Goal: Task Accomplishment & Management: Use online tool/utility

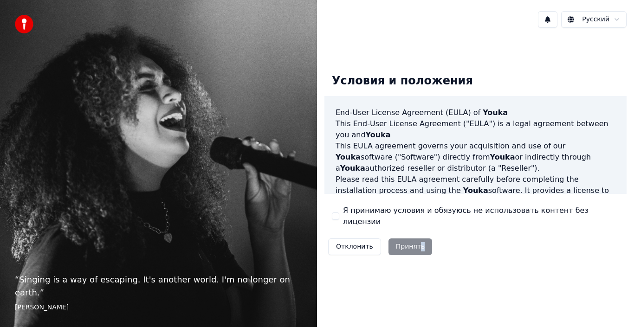
click at [416, 242] on div "Отклонить Принять" at bounding box center [379, 247] width 111 height 24
click at [402, 238] on div "Отклонить Принять" at bounding box center [379, 247] width 111 height 24
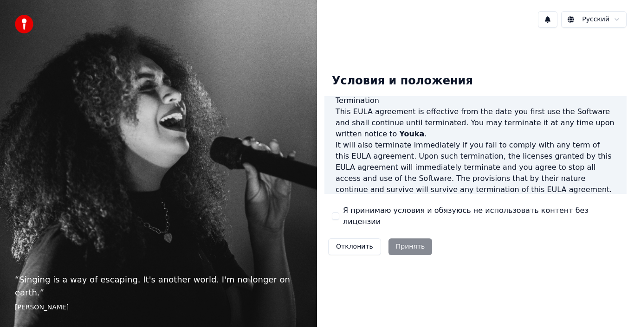
scroll to position [636, 0]
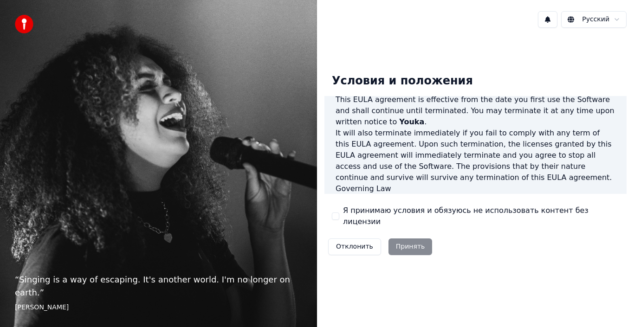
click at [333, 217] on button "Я принимаю условия и обязуюсь не использовать контент без лицензии" at bounding box center [335, 215] width 7 height 7
click at [418, 244] on button "Принять" at bounding box center [410, 246] width 44 height 17
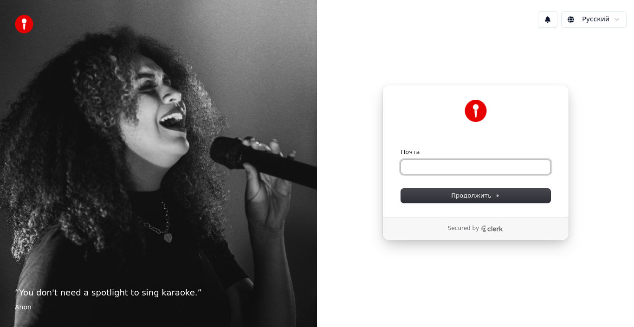
click at [504, 163] on input "Почта" at bounding box center [475, 167] width 149 height 14
type input "*"
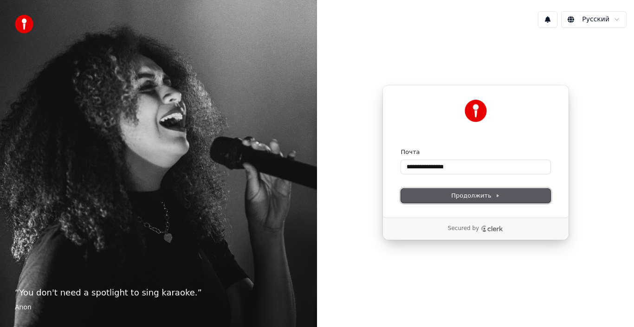
click at [511, 191] on button "Продолжить" at bounding box center [475, 196] width 149 height 14
type input "**********"
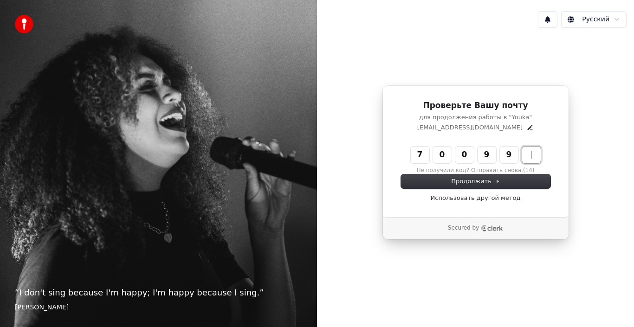
type input "******"
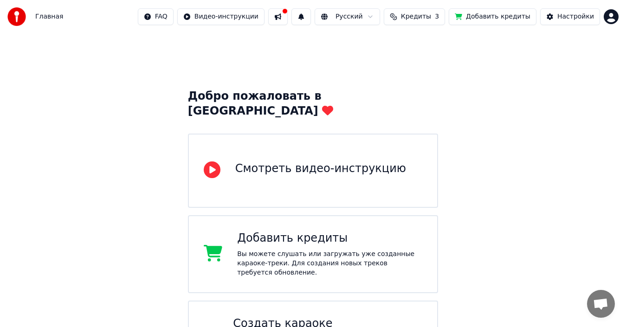
click at [339, 145] on div "Смотреть видео-инструкцию" at bounding box center [313, 171] width 250 height 74
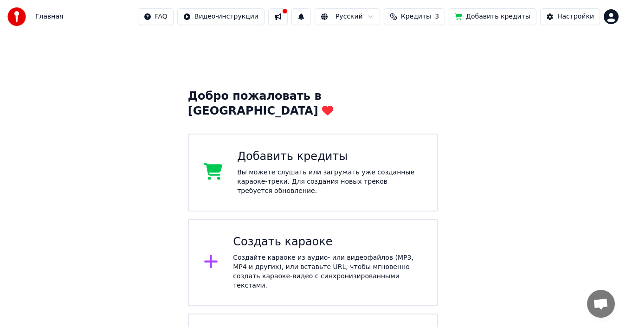
click at [505, 19] on button "Добавить кредиты" at bounding box center [493, 16] width 88 height 17
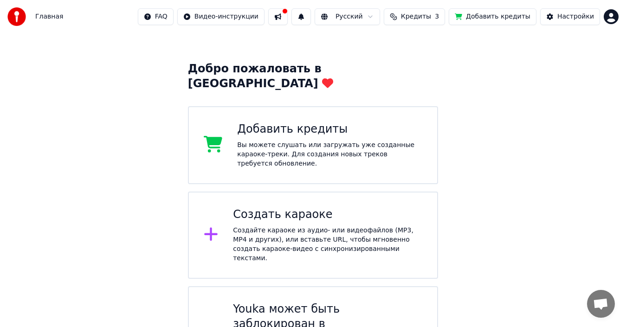
scroll to position [42, 0]
